Goal: Book appointment/travel/reservation

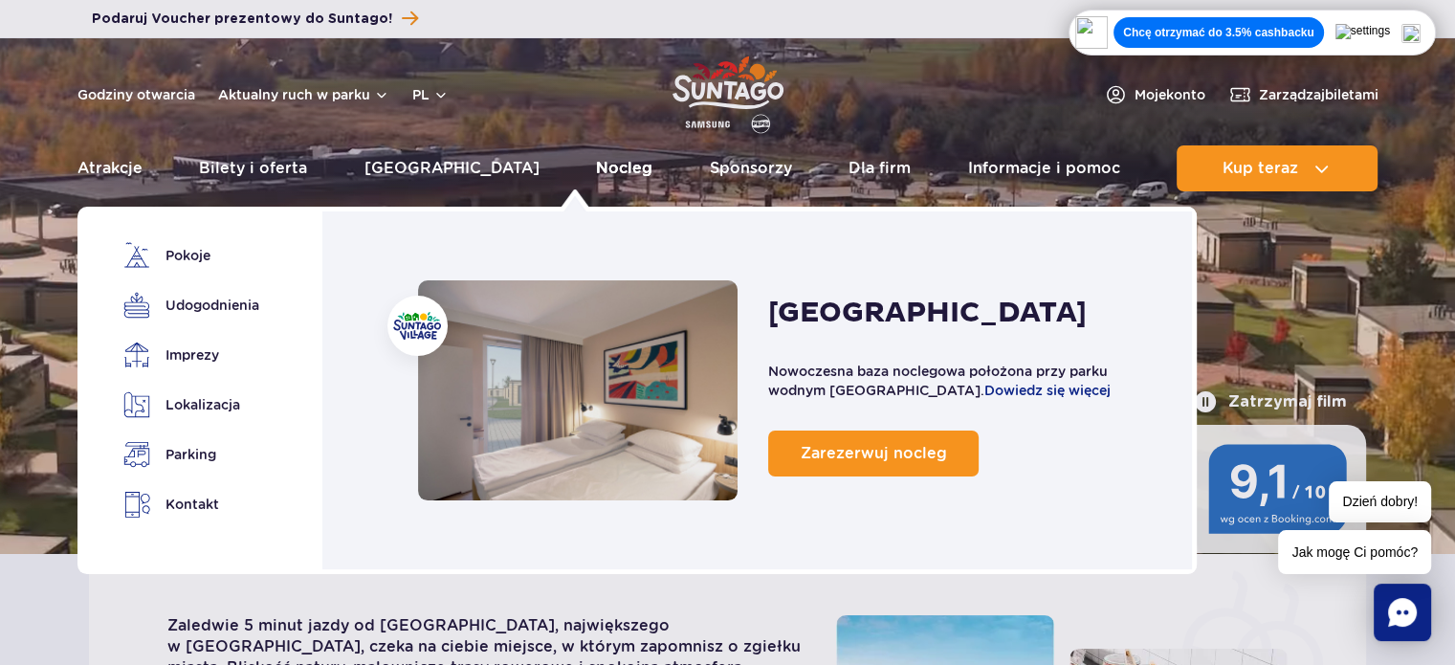
click at [596, 159] on link "Nocleg" at bounding box center [624, 168] width 56 height 46
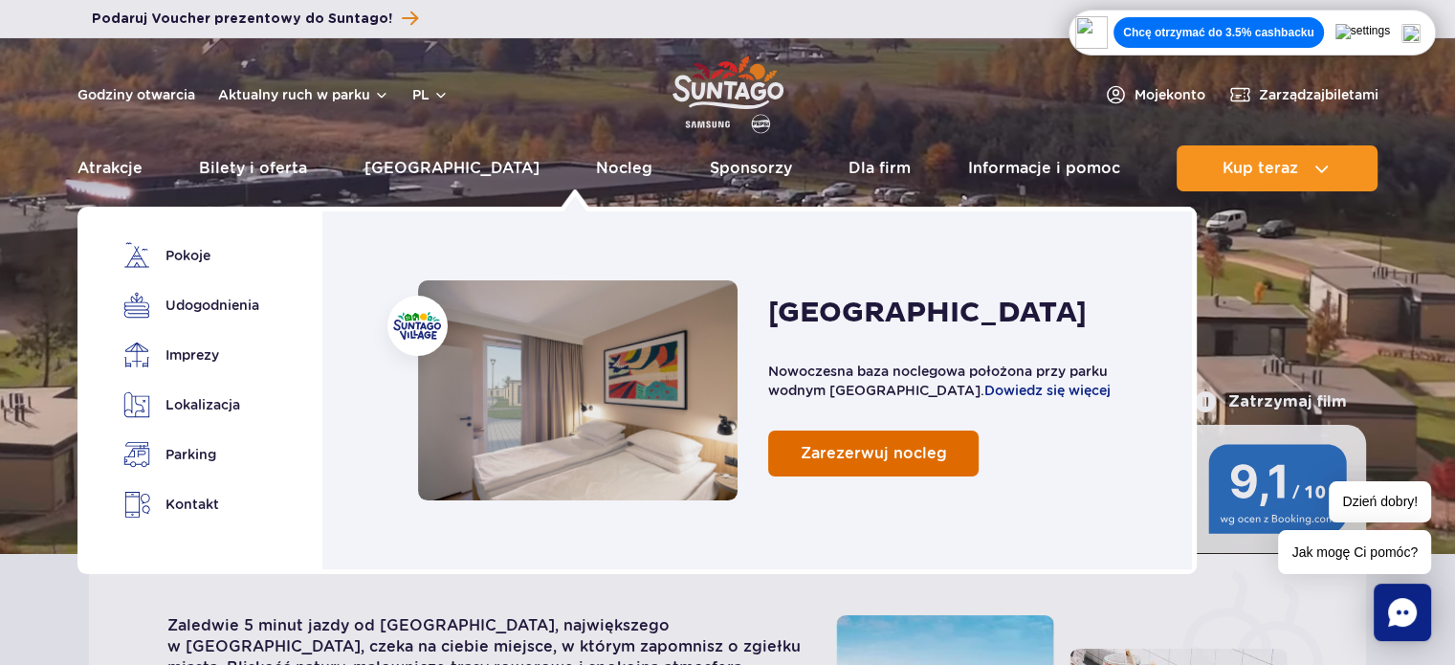
click at [880, 470] on link "Zarezerwuj nocleg" at bounding box center [873, 453] width 210 height 46
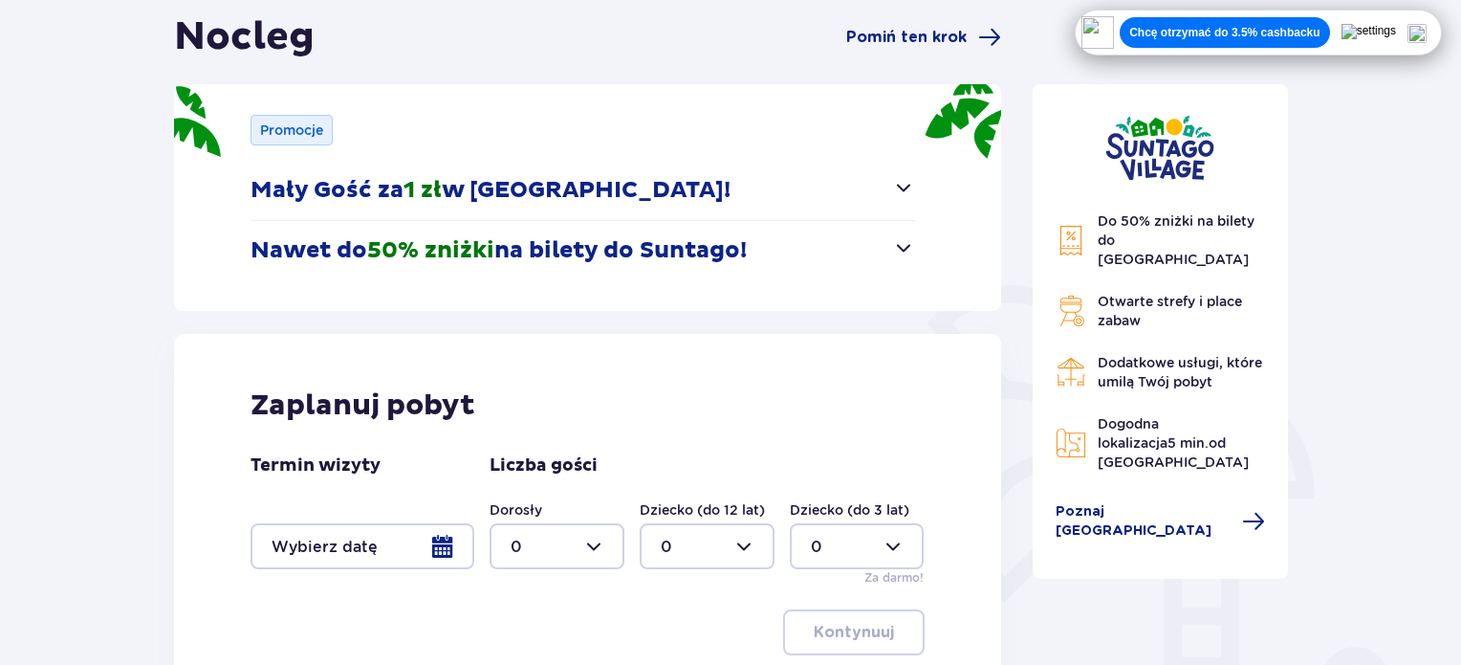
scroll to position [287, 0]
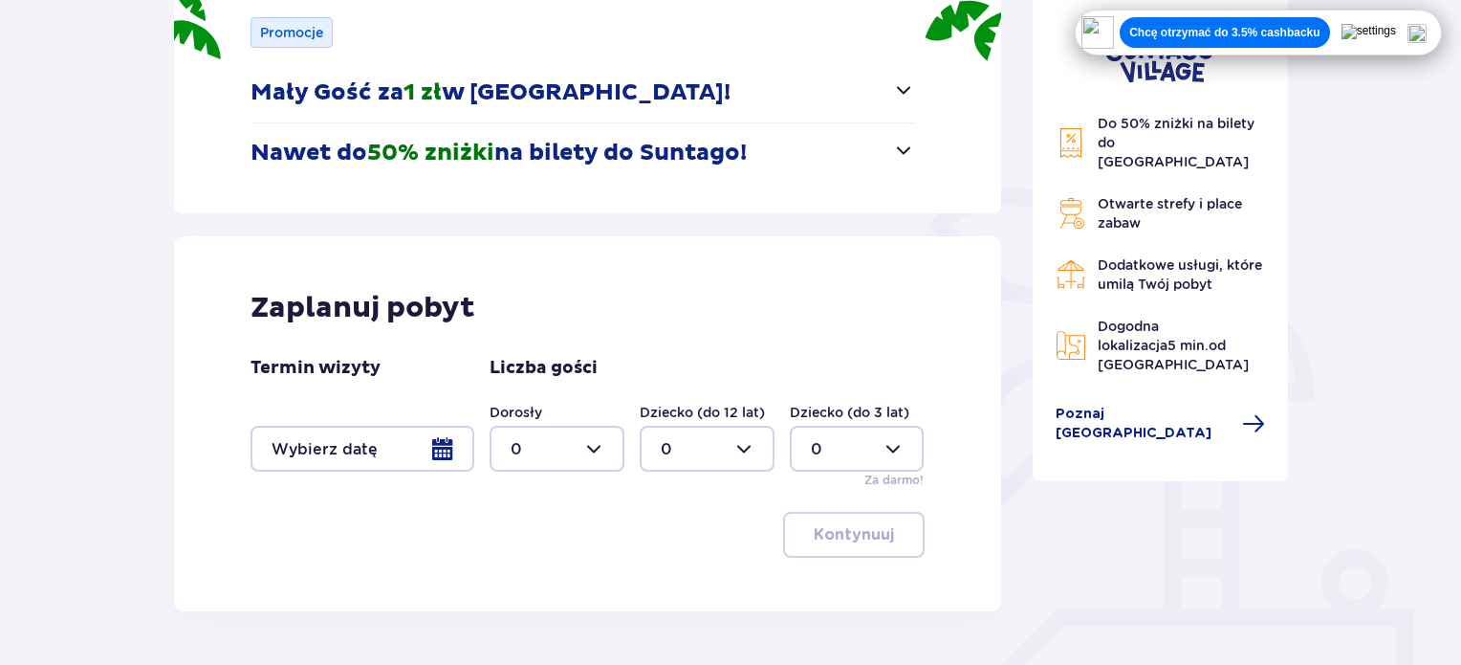
click at [436, 457] on div at bounding box center [363, 449] width 224 height 46
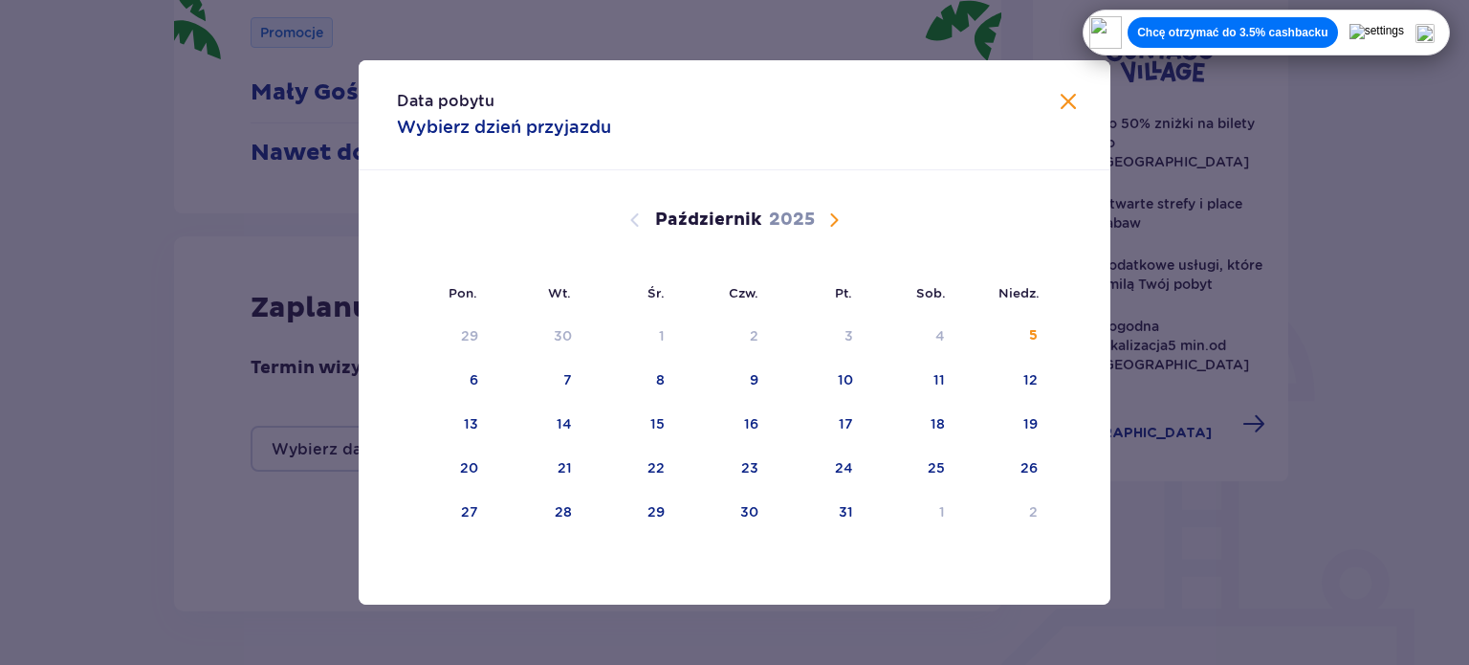
click at [839, 218] on span "Następny miesiąc" at bounding box center [833, 219] width 23 height 23
drag, startPoint x: 937, startPoint y: 424, endPoint x: 968, endPoint y: 416, distance: 31.5
click at [939, 424] on div "15" at bounding box center [936, 423] width 14 height 19
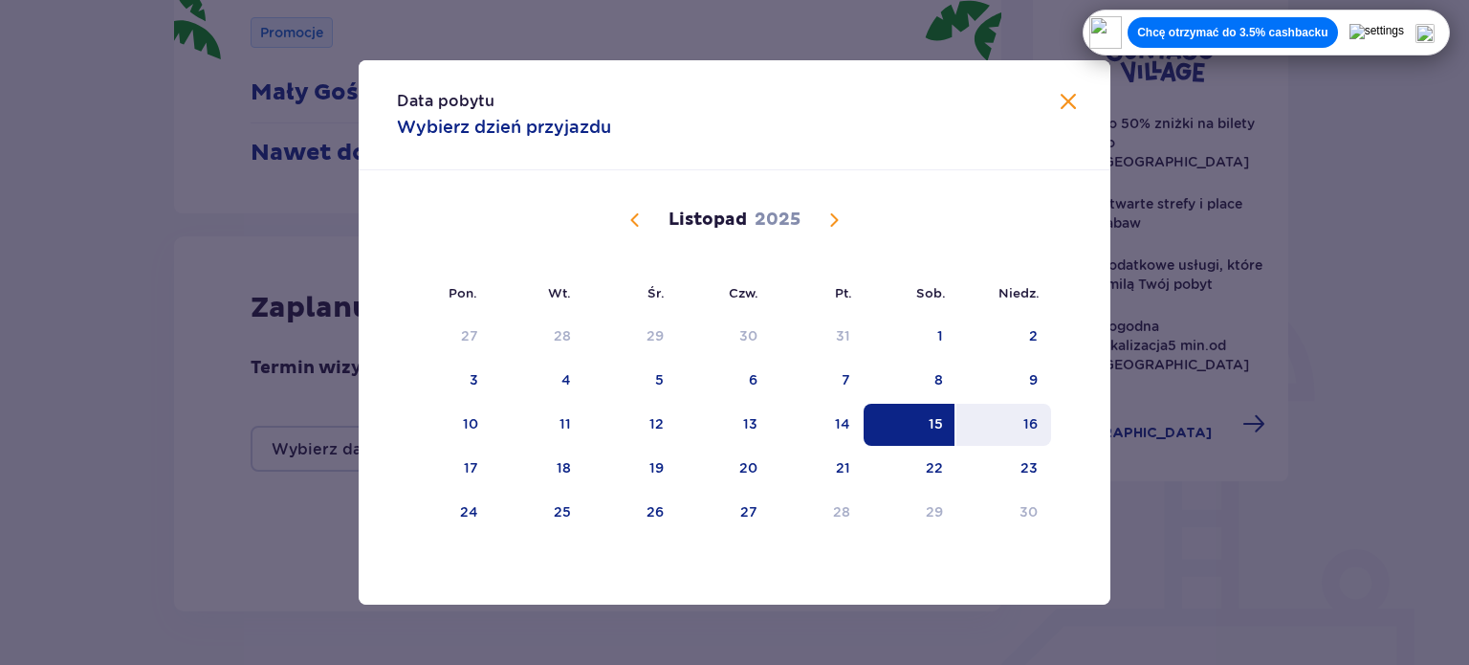
click at [1037, 421] on div "16" at bounding box center [1030, 423] width 14 height 19
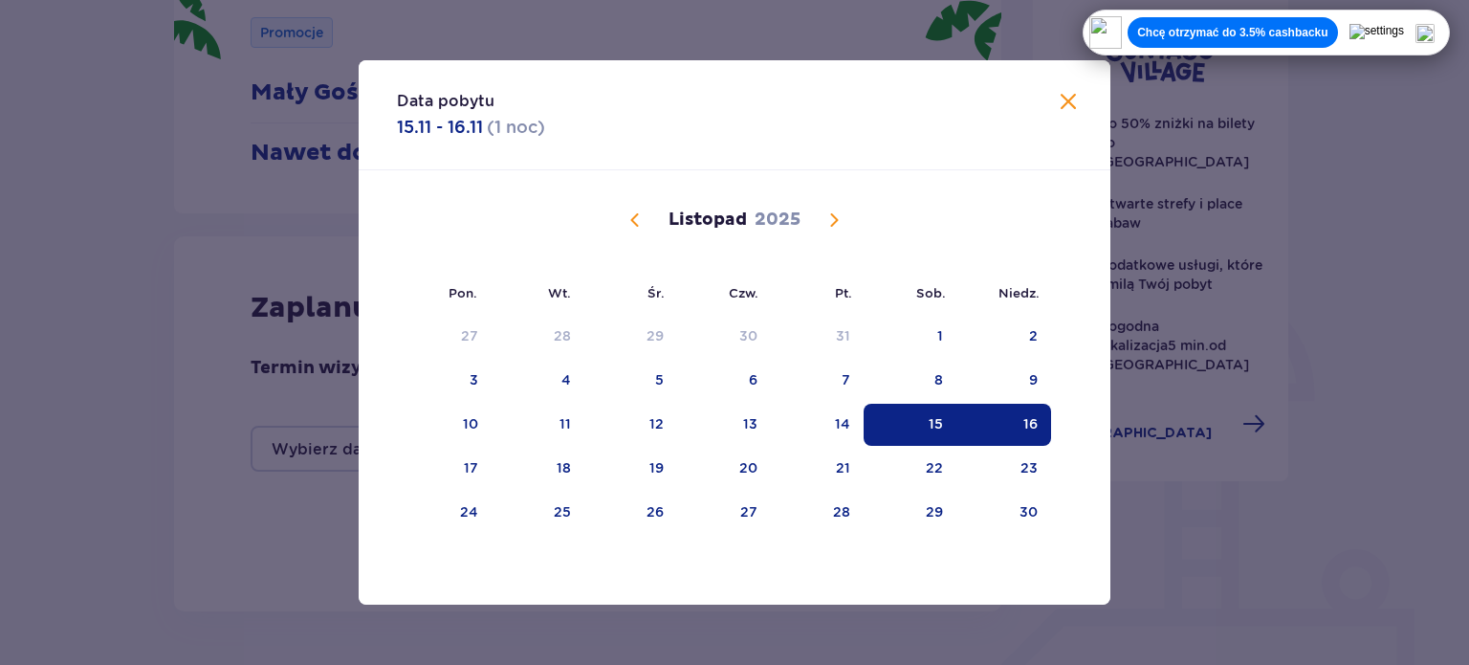
type input "15.11.25 - 16.11.25"
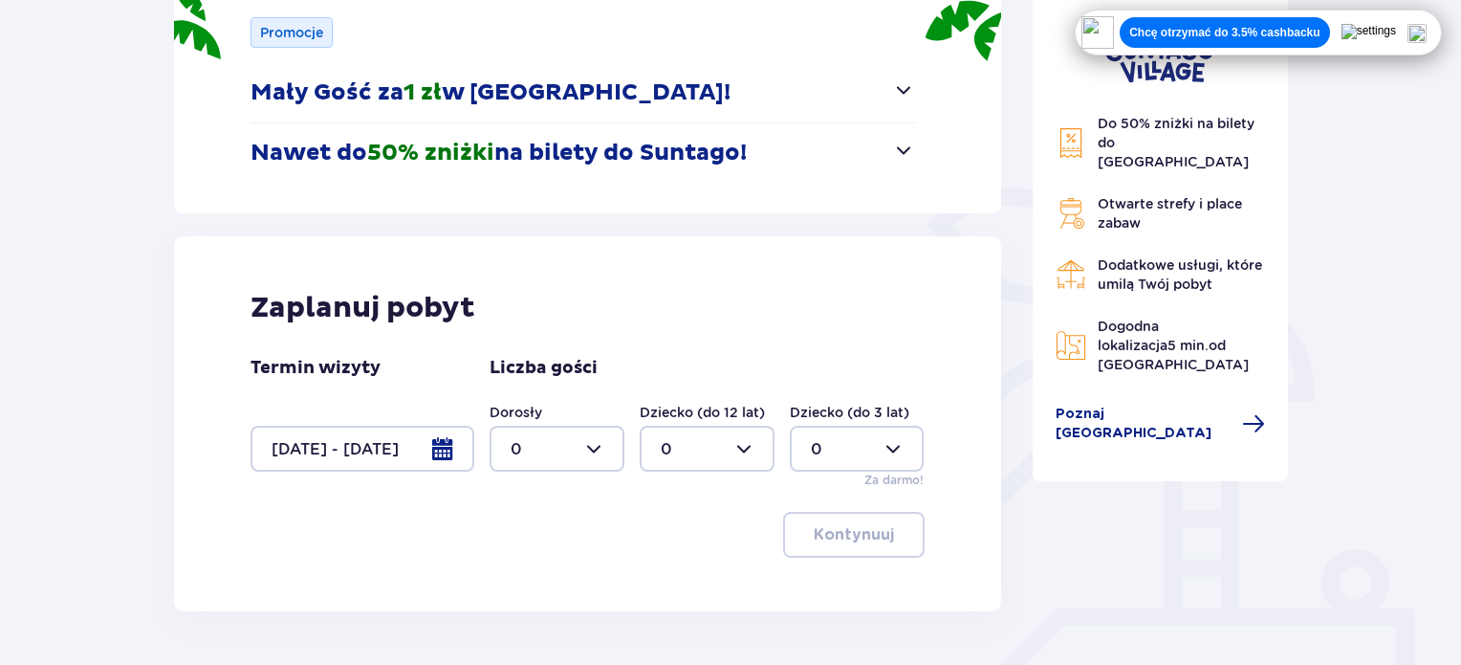
click at [606, 452] on div at bounding box center [557, 449] width 135 height 46
click at [519, 337] on p "2" at bounding box center [516, 342] width 10 height 21
type input "2"
click at [854, 537] on p "Kontynuuj" at bounding box center [854, 534] width 80 height 21
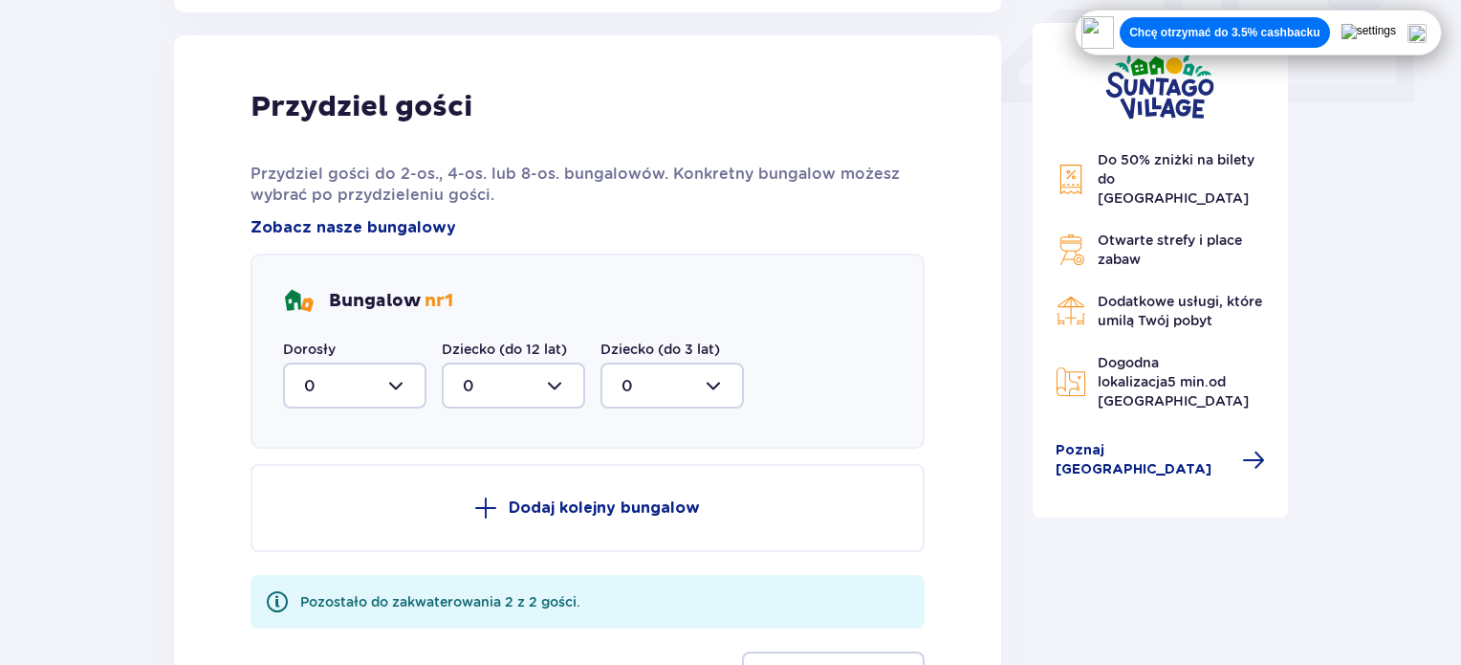
scroll to position [897, 0]
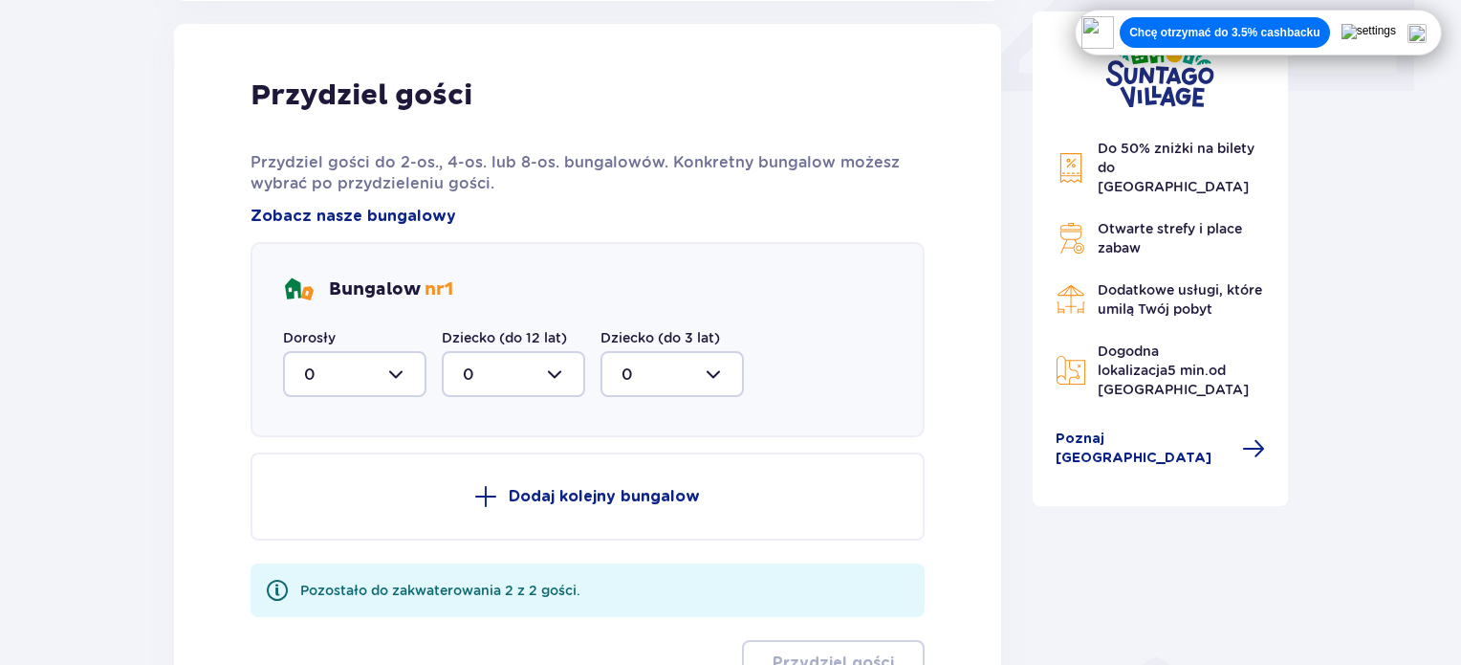
click at [398, 383] on div at bounding box center [354, 374] width 143 height 46
click at [314, 504] on div "2" at bounding box center [354, 512] width 101 height 21
type input "2"
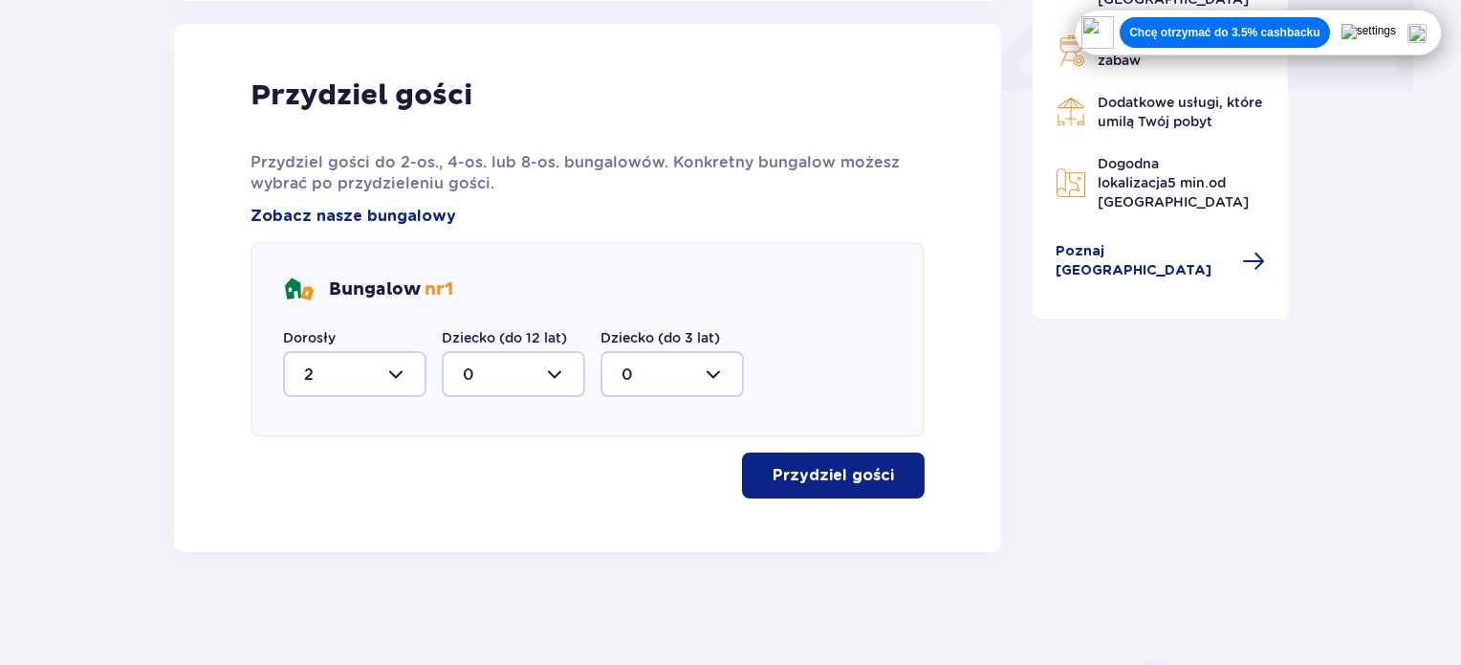
click at [876, 474] on p "Przydziel gości" at bounding box center [833, 475] width 121 height 21
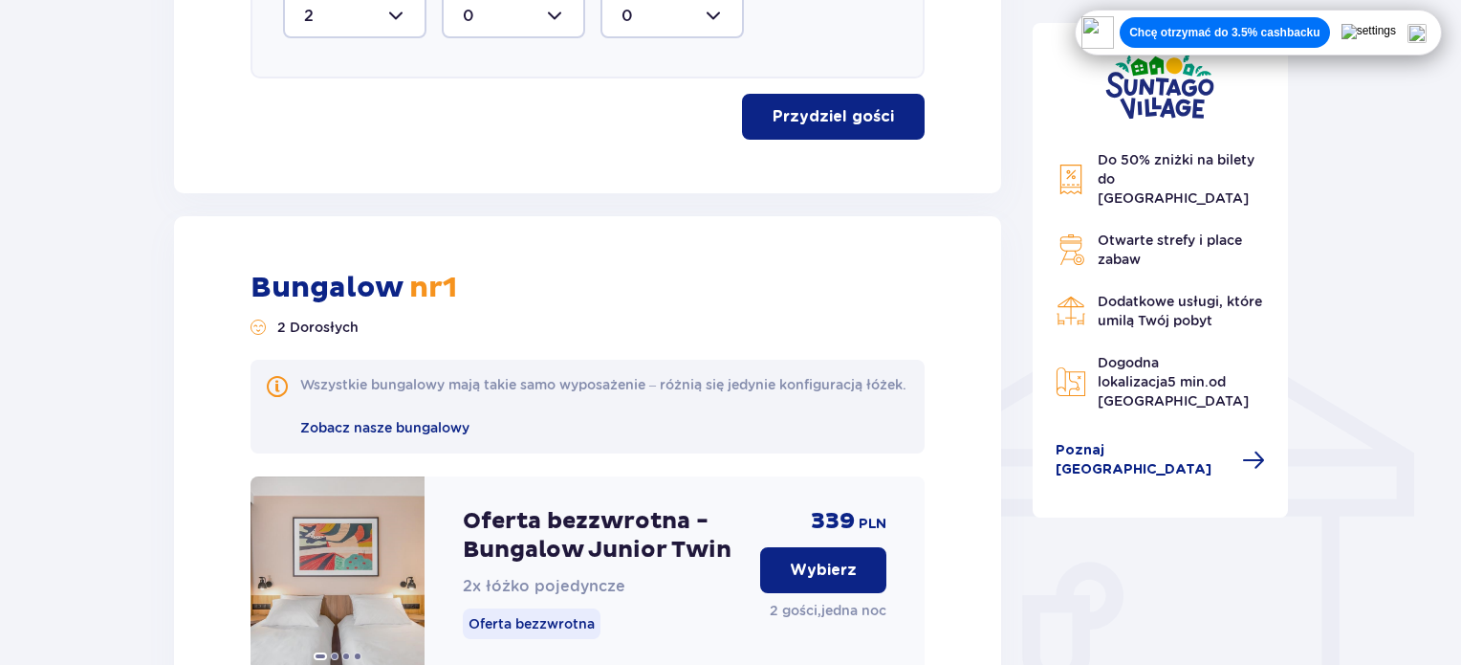
scroll to position [1351, 0]
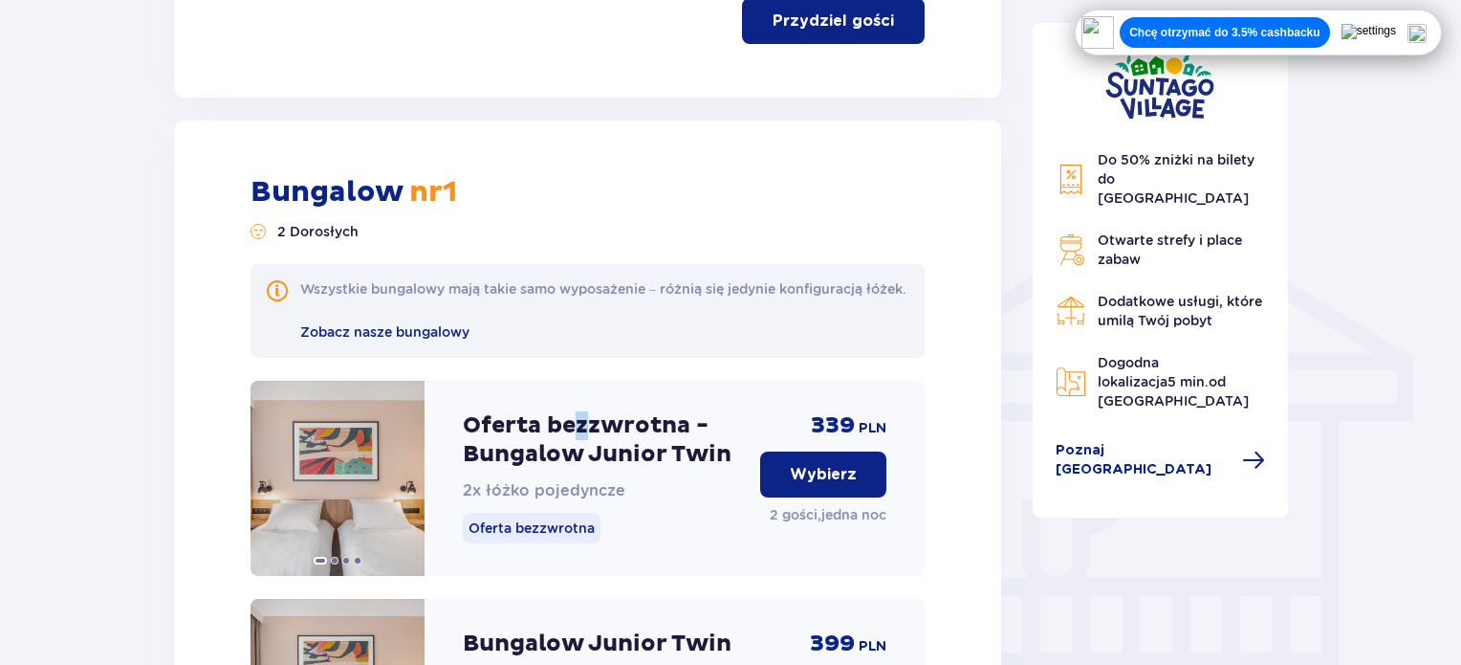
click at [581, 453] on p "Oferta bezzwrotna - Bungalow Junior Twin" at bounding box center [604, 439] width 282 height 57
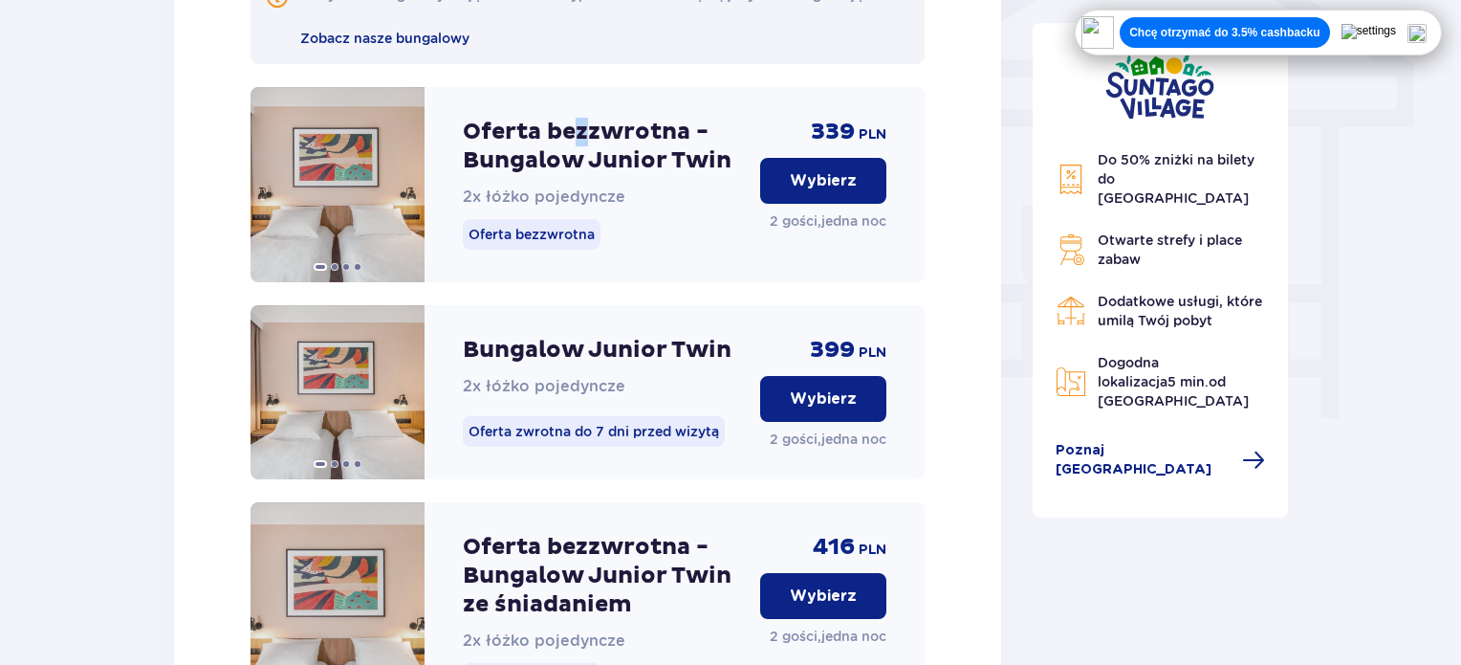
scroll to position [1447, 0]
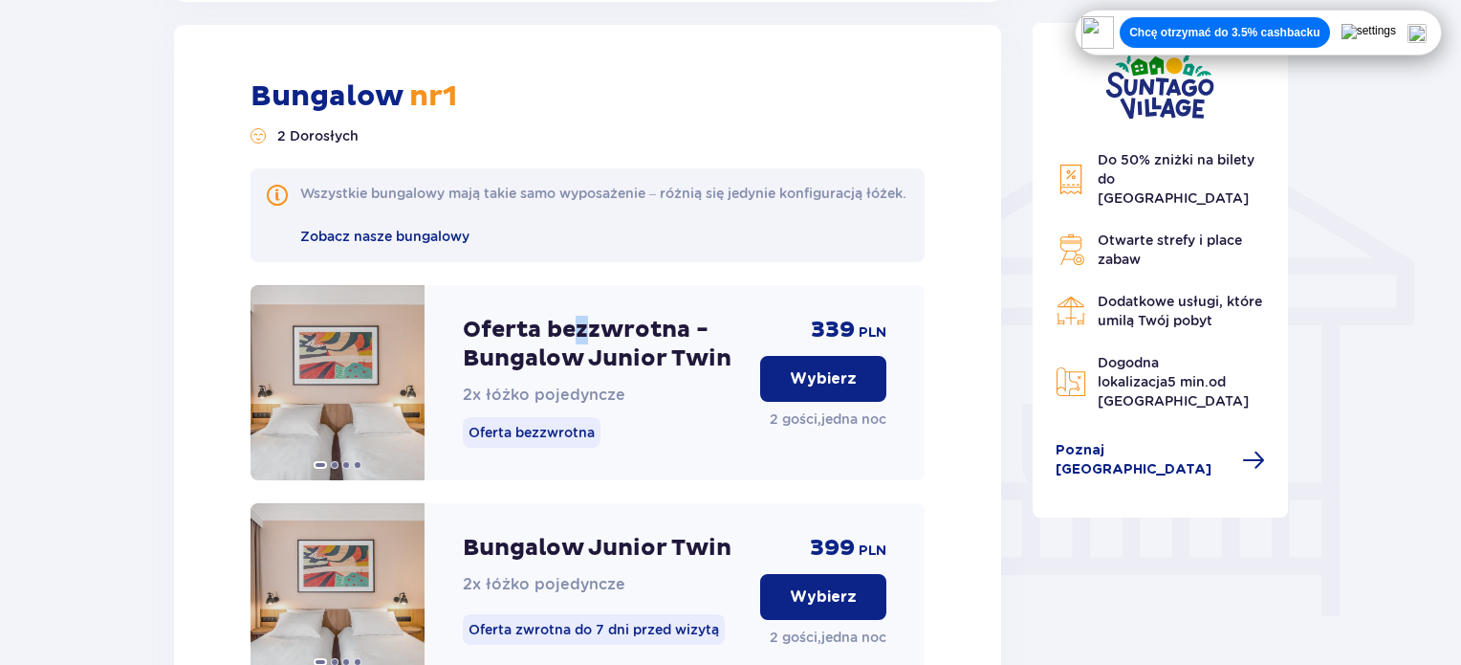
click at [811, 388] on p "Wybierz" at bounding box center [823, 378] width 67 height 21
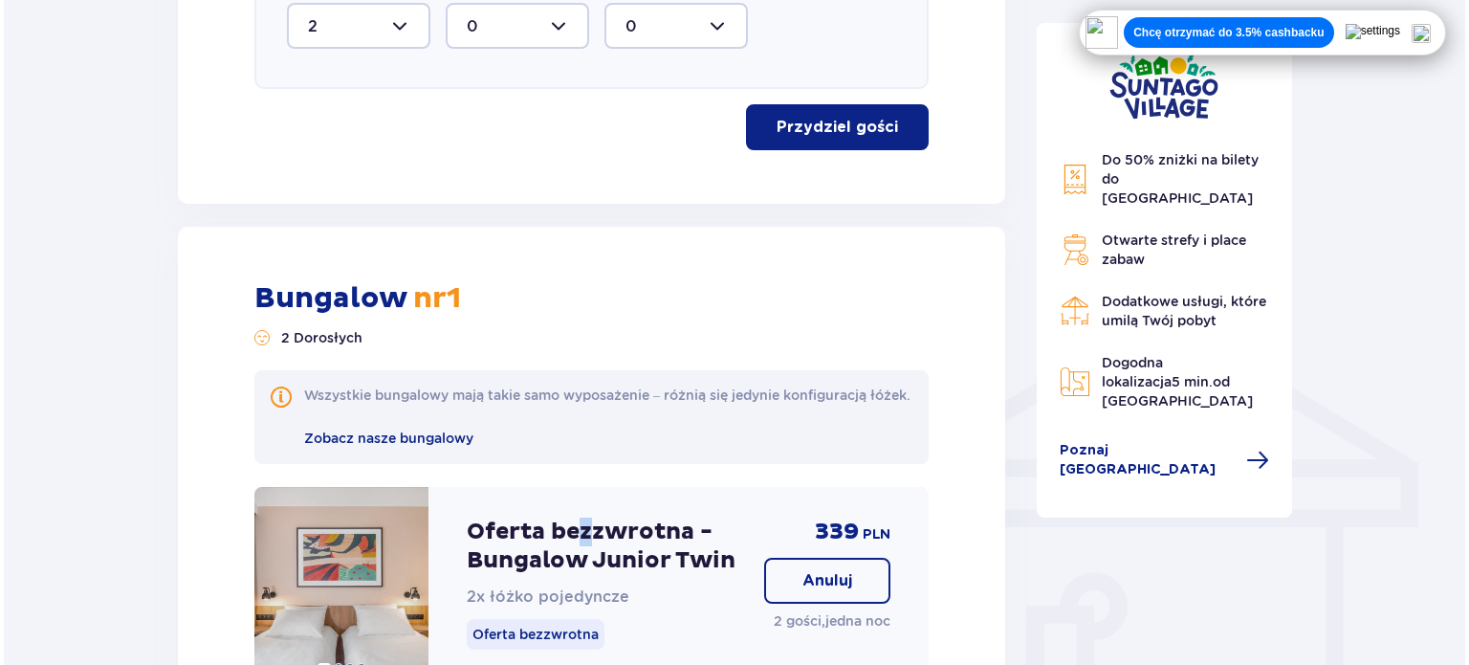
scroll to position [1266, 0]
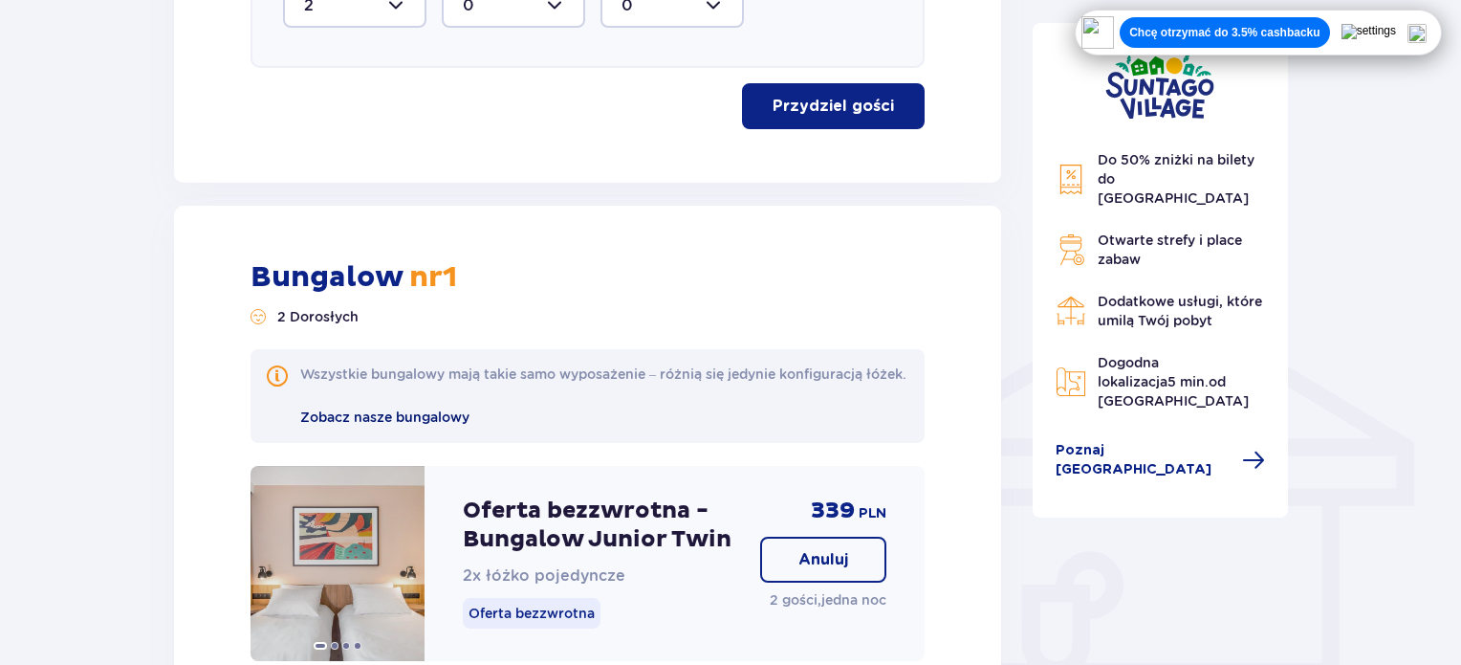
click at [428, 425] on span "Zobacz nasze bungalowy" at bounding box center [384, 416] width 169 height 15
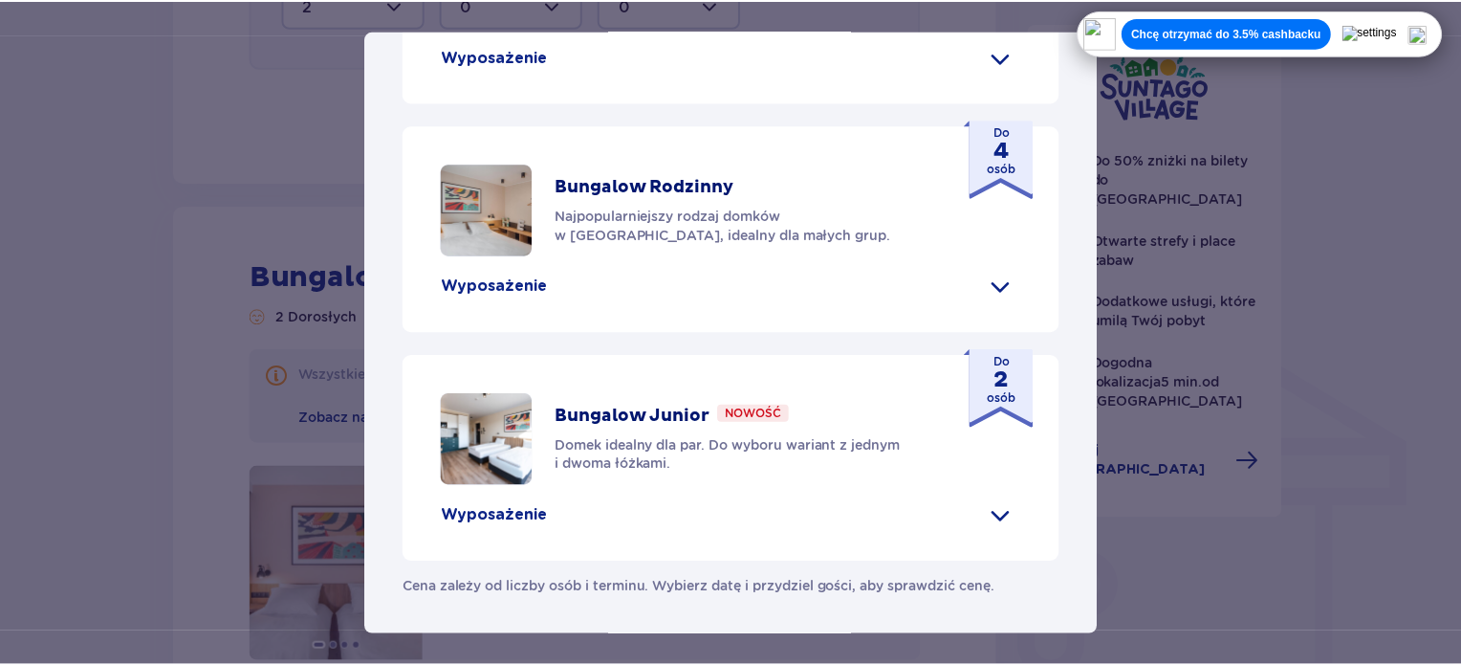
scroll to position [1001, 0]
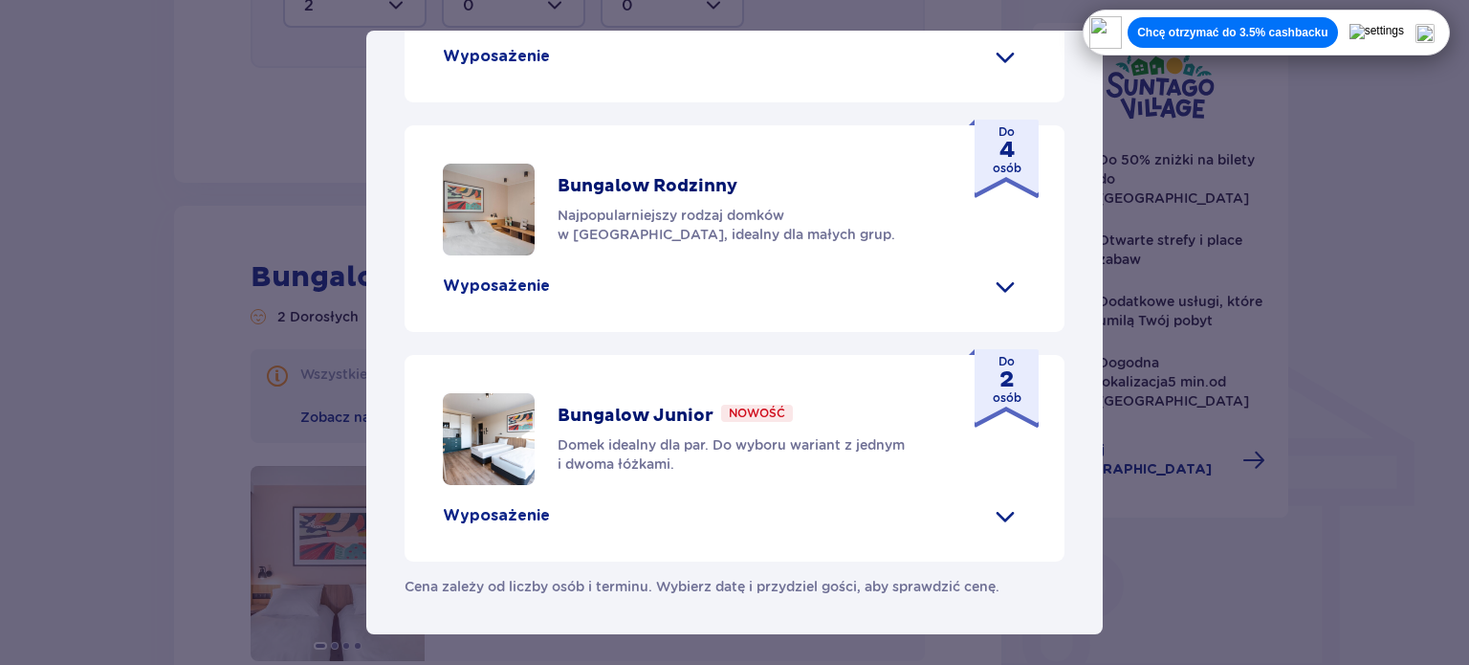
click at [504, 447] on img at bounding box center [489, 439] width 92 height 92
click at [11, 331] on div "Suntago Village Suntago Village to idealne miejsce dla fanów dobrej zabawy i tr…" at bounding box center [734, 332] width 1469 height 665
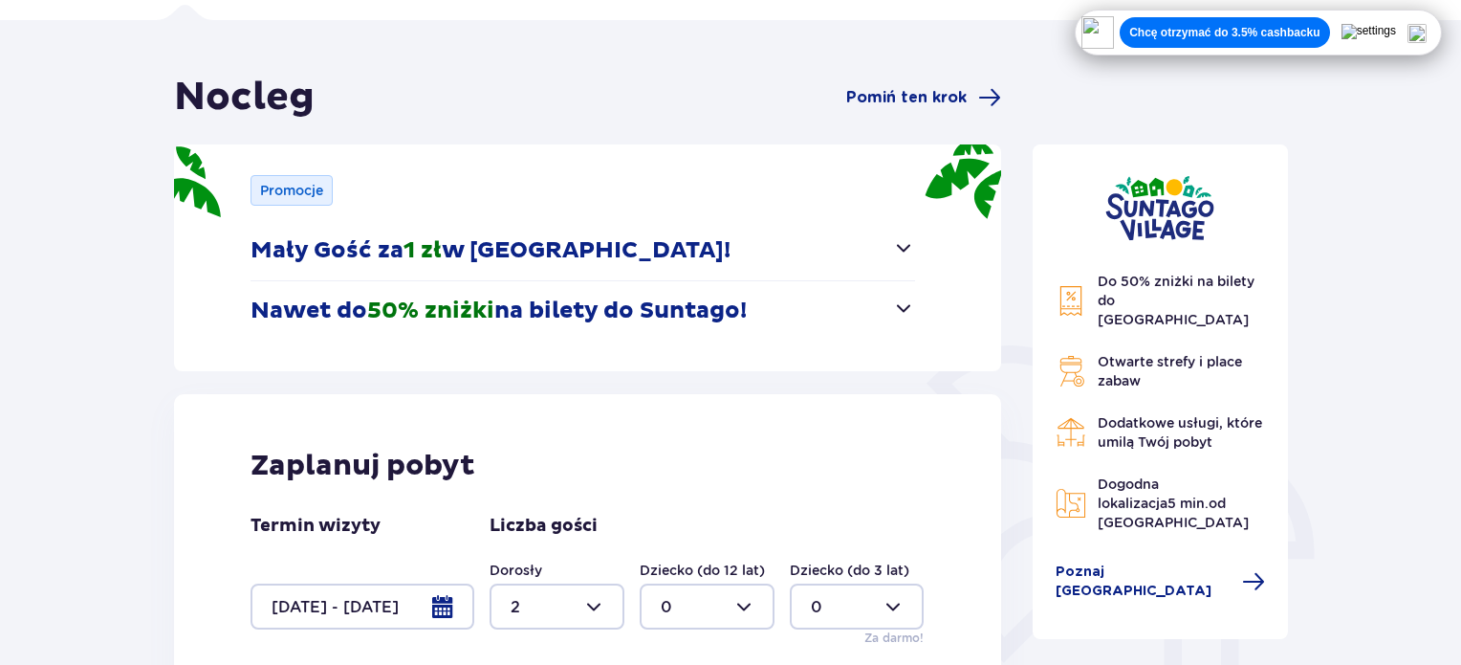
scroll to position [119, 0]
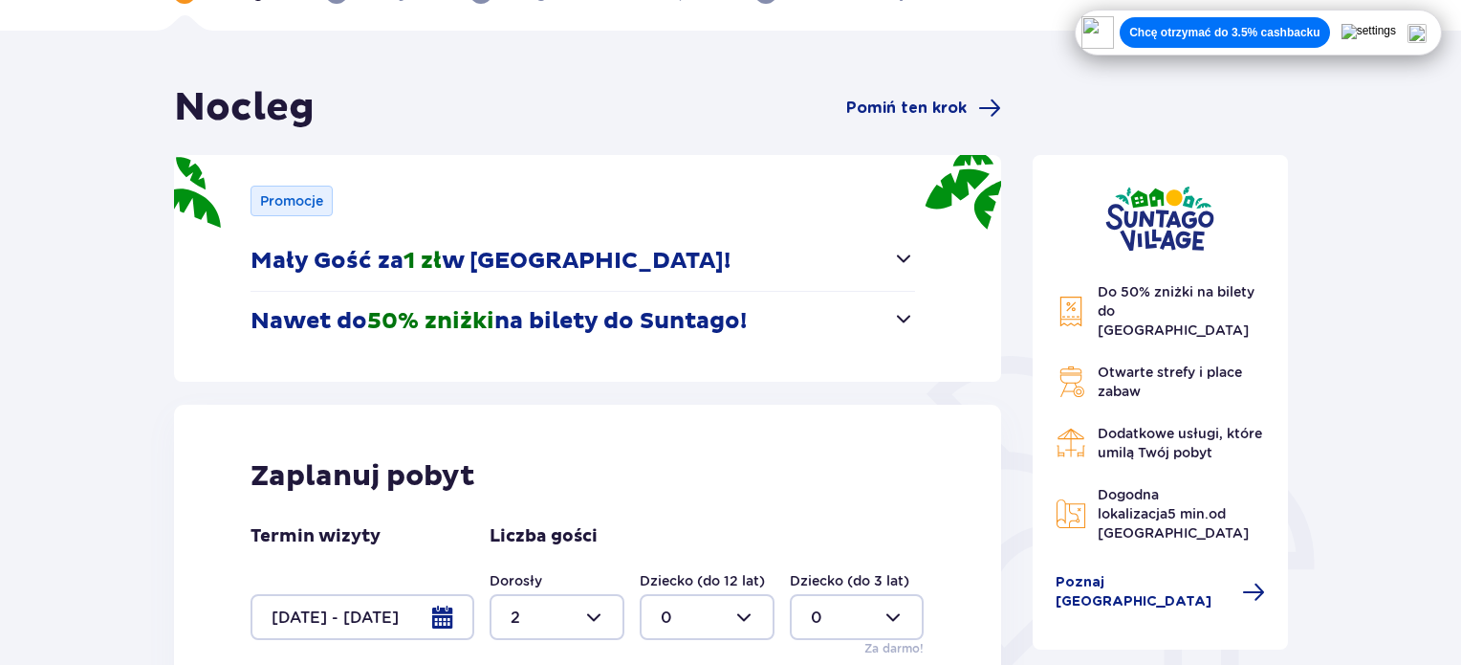
click at [1190, 304] on span "Do 50% zniżki na bilety do parku Suntago" at bounding box center [1176, 311] width 157 height 54
click at [887, 320] on button "Nawet do 50% zniżki na bilety do Suntago!" at bounding box center [583, 321] width 665 height 59
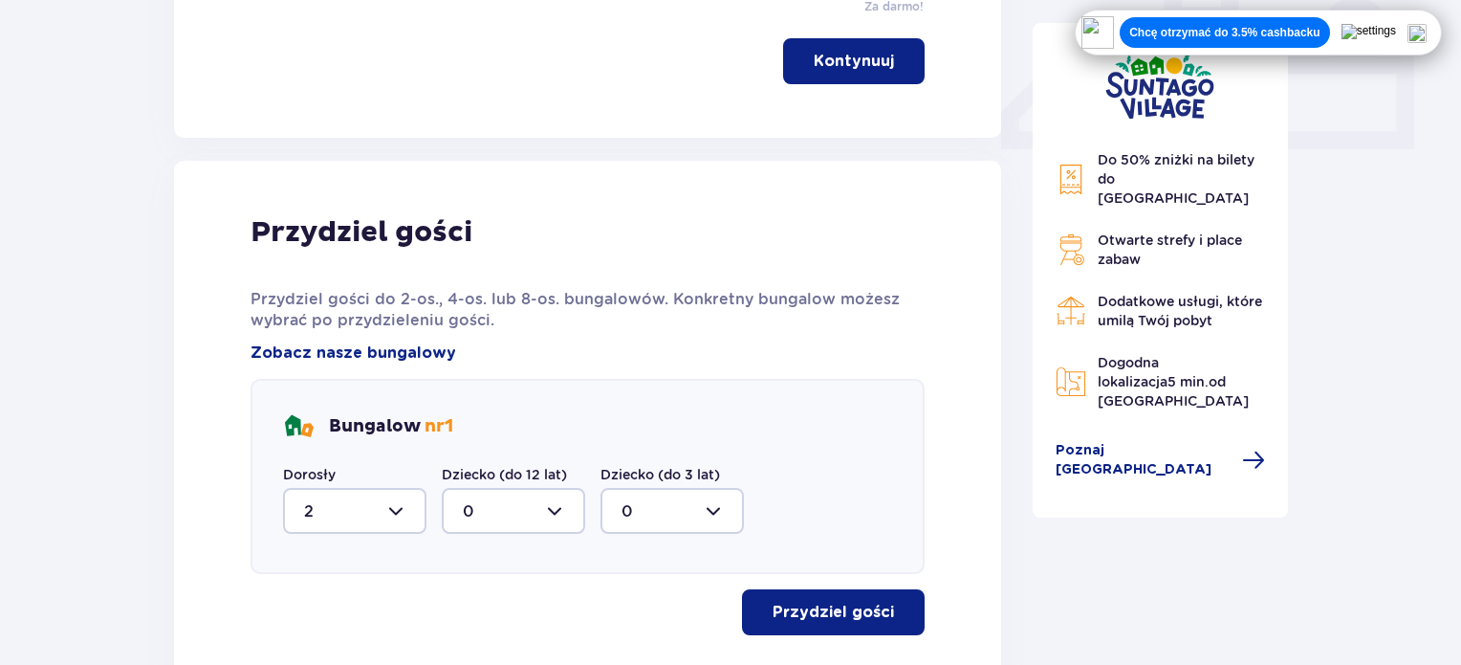
scroll to position [979, 0]
